Goal: Task Accomplishment & Management: Manage account settings

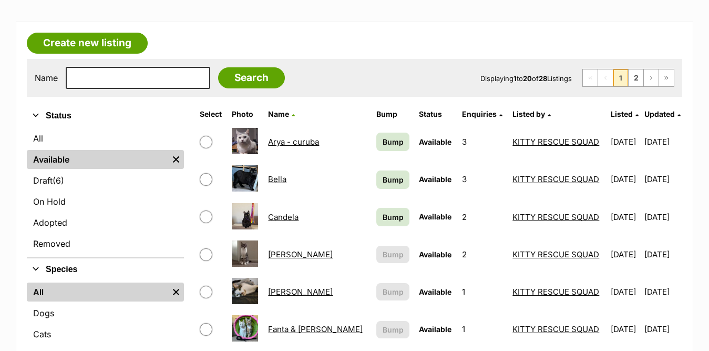
scroll to position [158, 0]
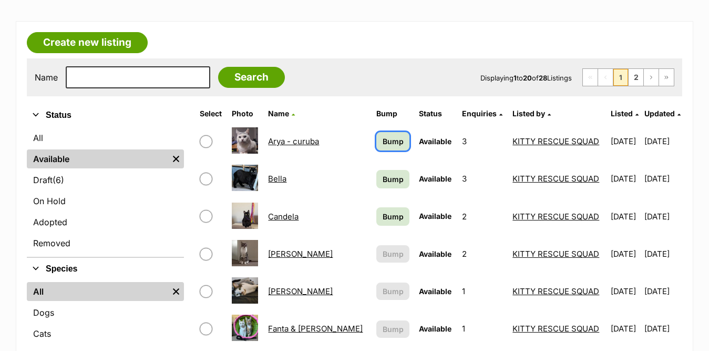
click at [383, 140] on span "Bump" at bounding box center [393, 141] width 21 height 11
click at [383, 179] on span "Bump" at bounding box center [393, 179] width 21 height 11
click at [383, 217] on span "Bump" at bounding box center [393, 216] width 21 height 11
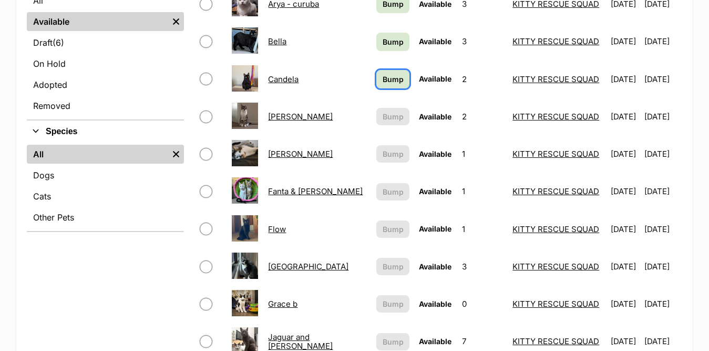
scroll to position [631, 0]
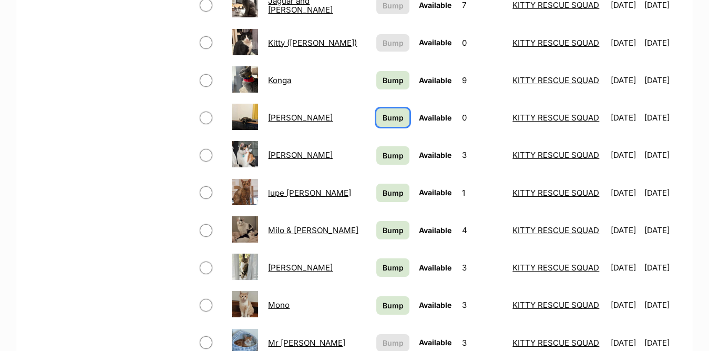
click at [383, 121] on span "Bump" at bounding box center [393, 117] width 21 height 11
click at [383, 82] on span "Bump" at bounding box center [393, 80] width 21 height 11
click at [383, 159] on span "Bump" at bounding box center [393, 155] width 21 height 11
click at [383, 193] on span "Bump" at bounding box center [393, 192] width 21 height 11
click at [383, 230] on span "Bump" at bounding box center [393, 230] width 21 height 11
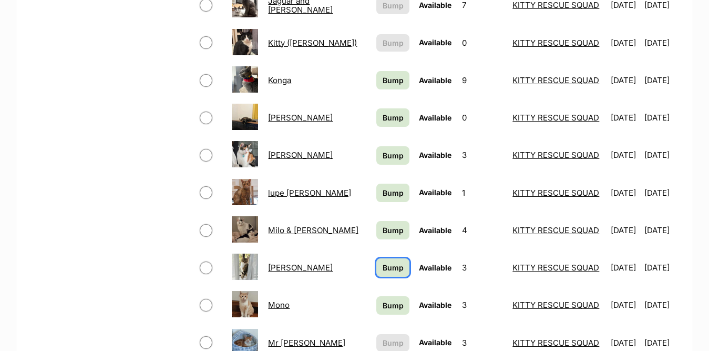
click at [383, 266] on span "Bump" at bounding box center [393, 267] width 21 height 11
click at [383, 304] on span "Bump" at bounding box center [393, 305] width 21 height 11
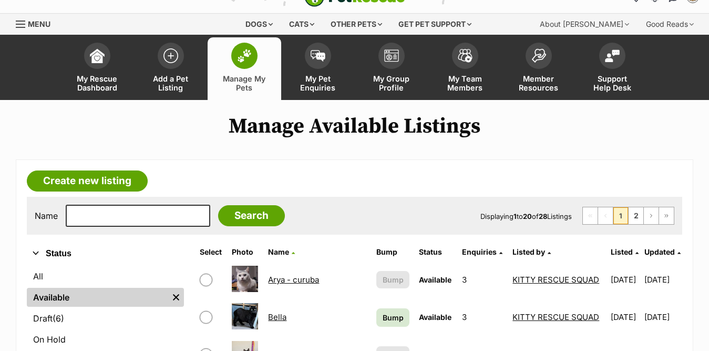
scroll to position [53, 0]
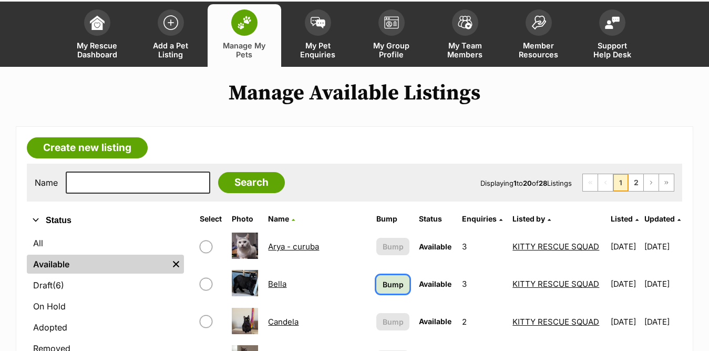
click at [383, 283] on span "Bump" at bounding box center [393, 284] width 21 height 11
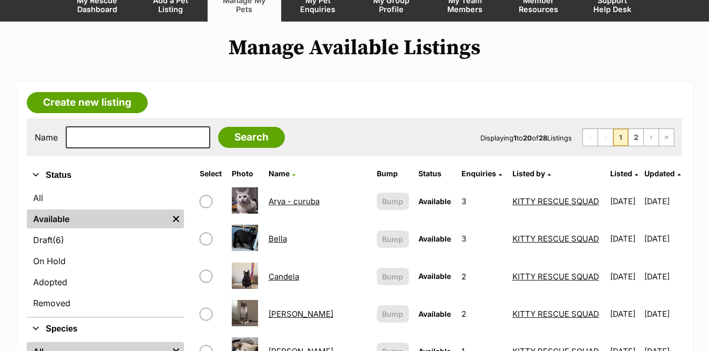
scroll to position [105, 0]
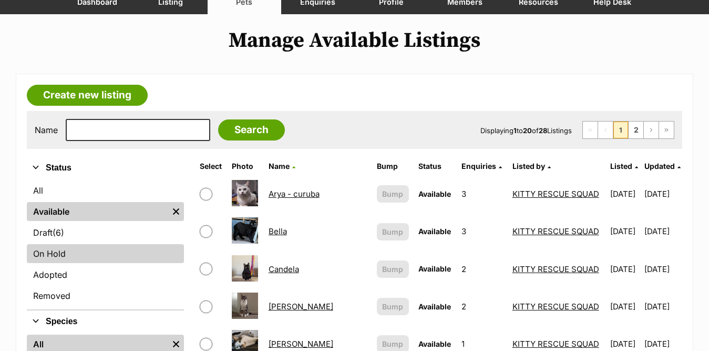
click at [60, 254] on link "On Hold" at bounding box center [105, 253] width 157 height 19
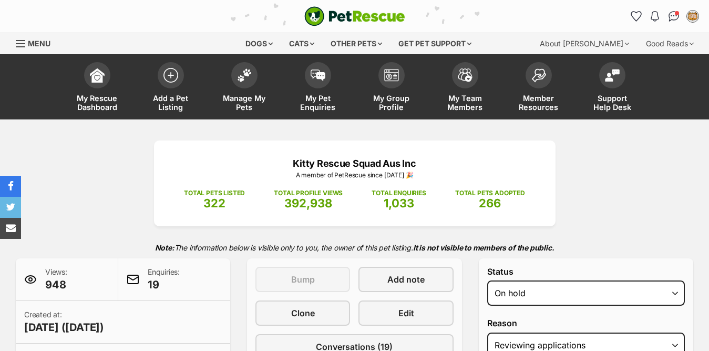
select select "active"
click at [487, 280] on select "Draft - not available as listing has enquires Available On hold Adopted" at bounding box center [586, 292] width 198 height 25
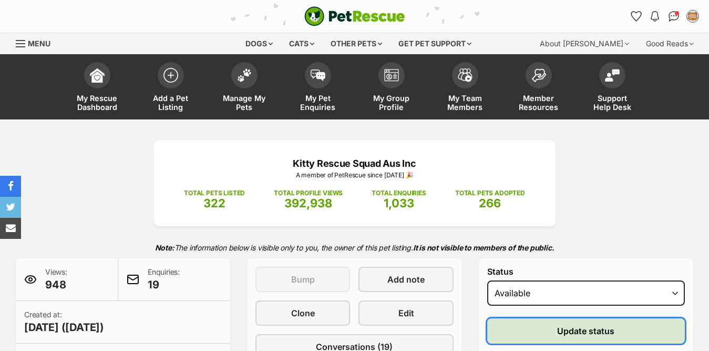
click at [593, 331] on span "Update status" at bounding box center [585, 330] width 57 height 13
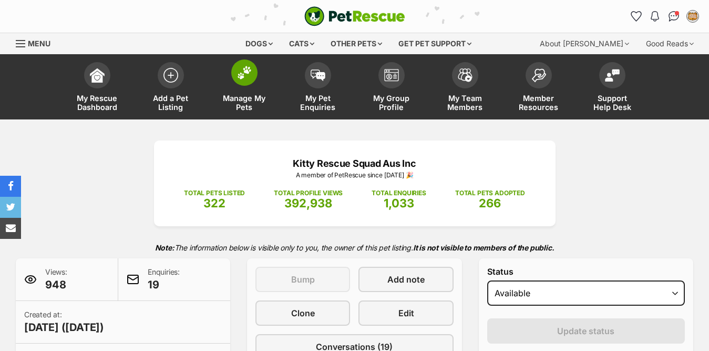
click at [241, 75] on img at bounding box center [244, 73] width 15 height 14
